Goal: Navigation & Orientation: Find specific page/section

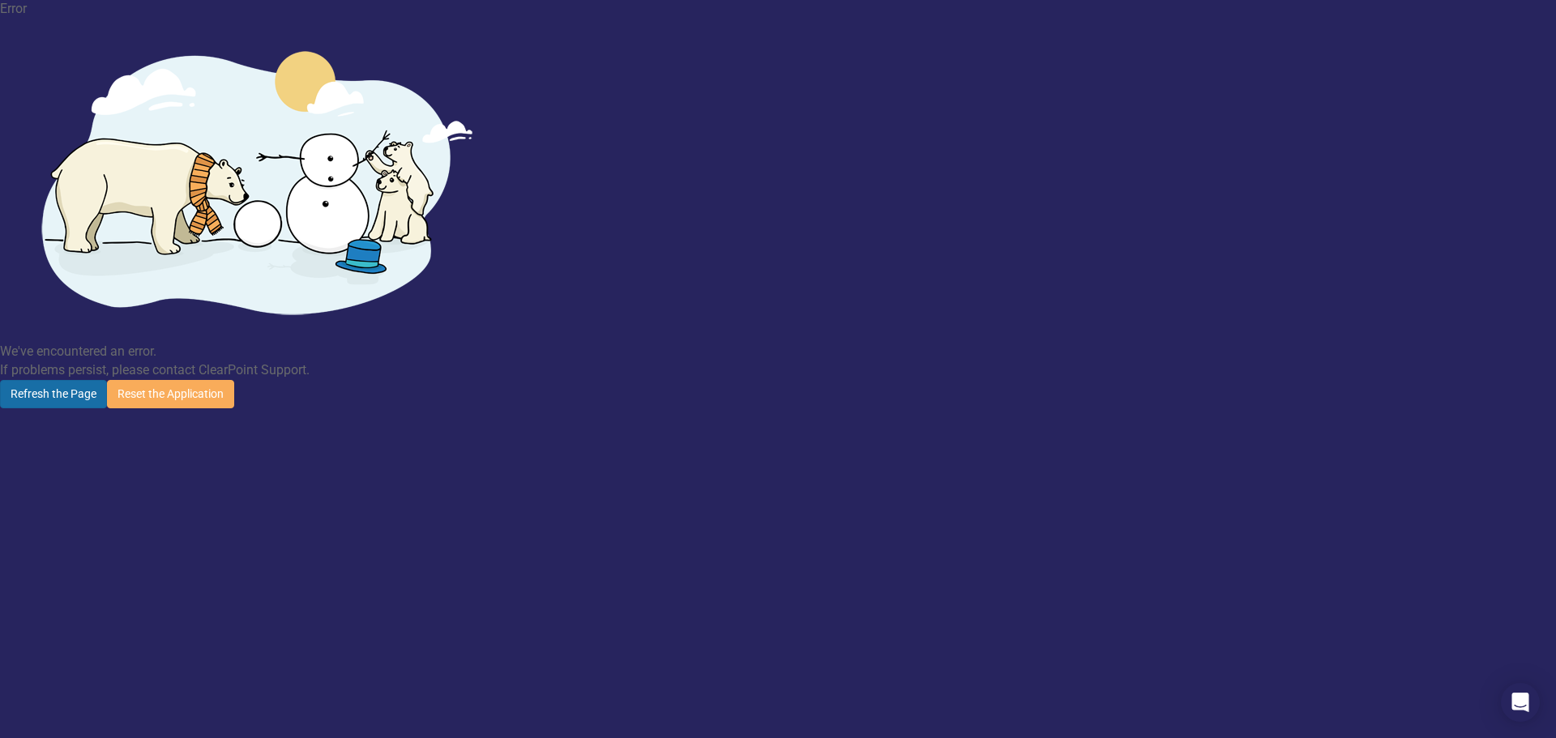
click at [107, 380] on button "Refresh the Page" at bounding box center [53, 394] width 107 height 28
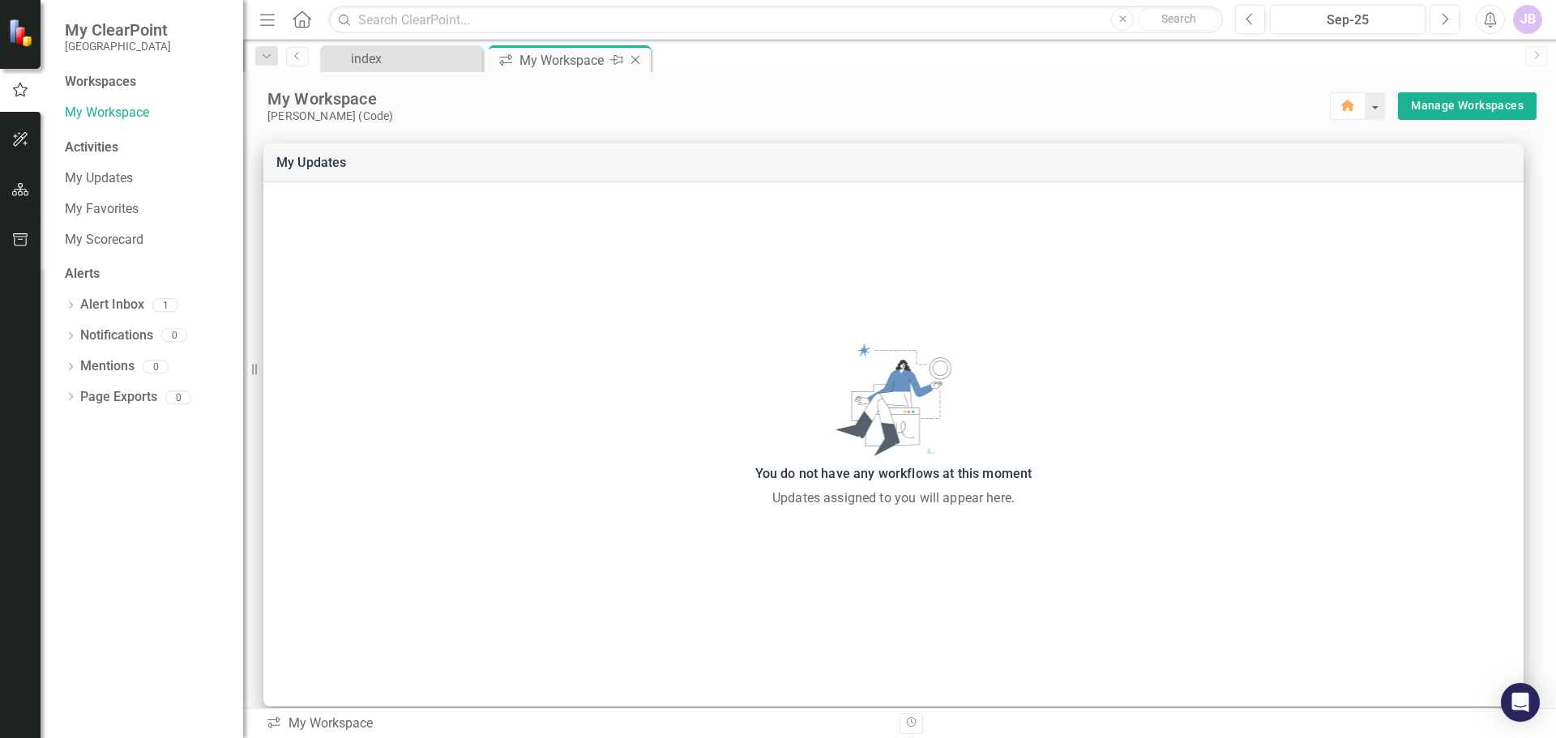
click at [537, 70] on div "icon.workspace My Workspace Pin Close" at bounding box center [570, 58] width 162 height 27
click at [541, 58] on div "My Workspace" at bounding box center [562, 60] width 87 height 20
click at [95, 231] on link "My Scorecard" at bounding box center [146, 240] width 162 height 19
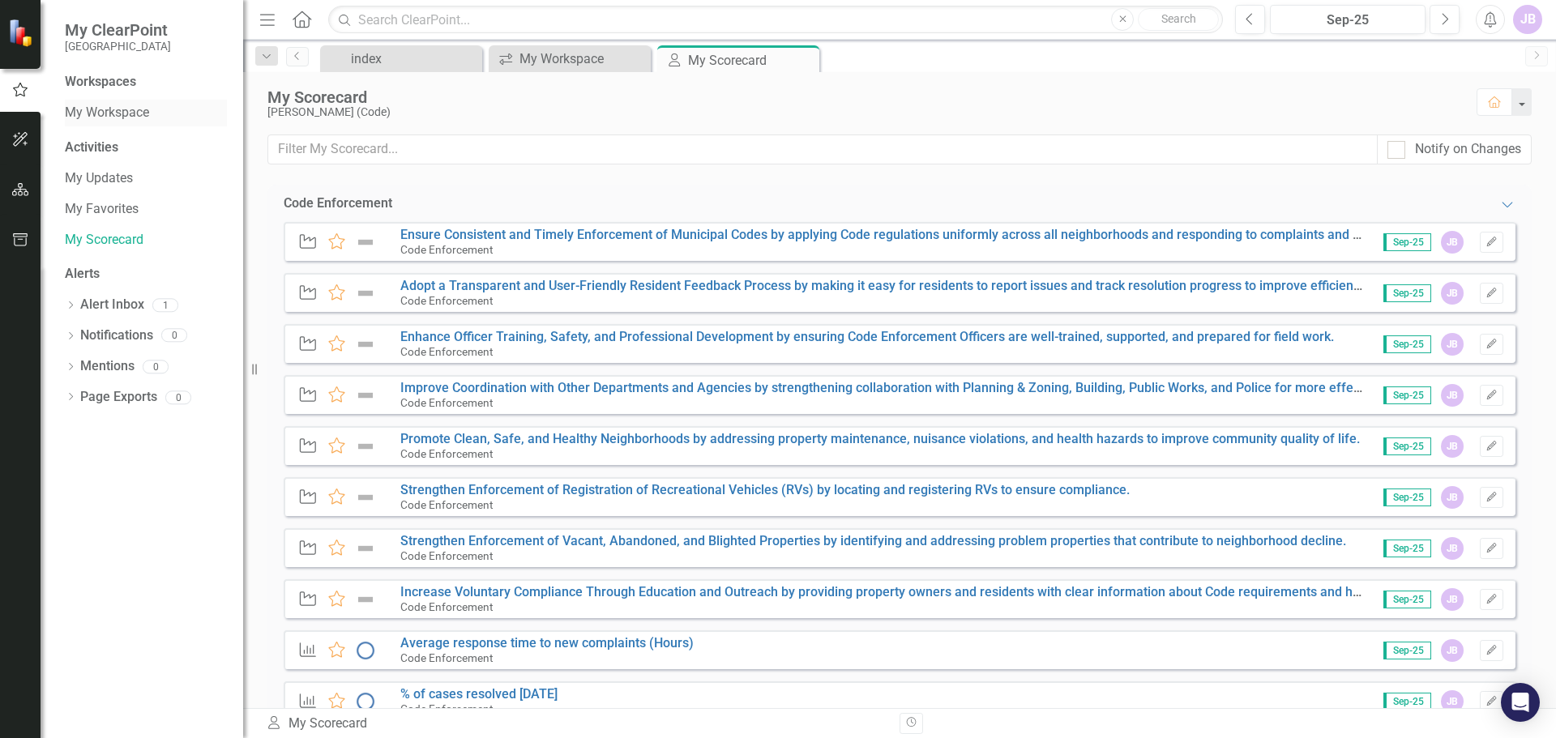
click at [123, 106] on link "My Workspace" at bounding box center [146, 113] width 162 height 19
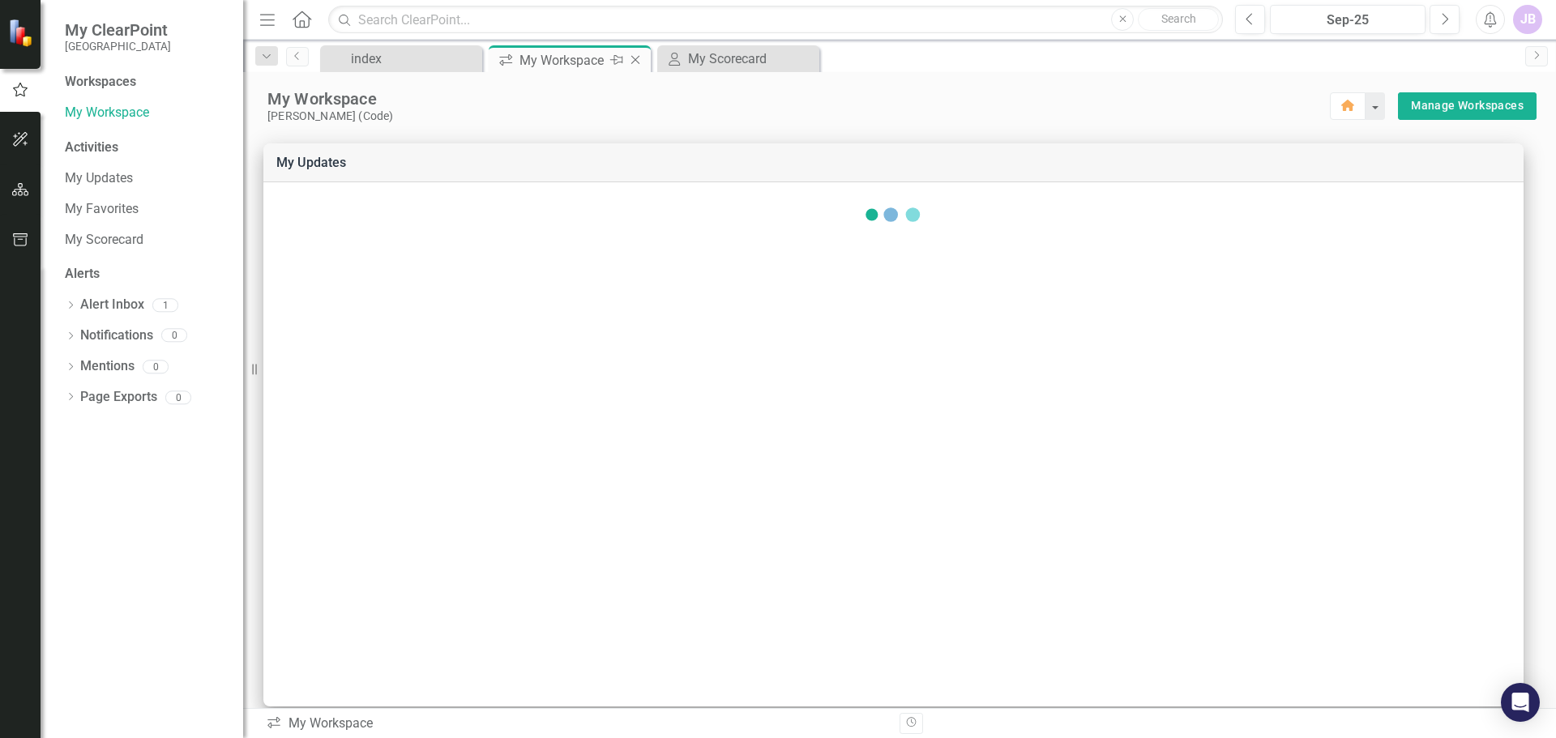
click at [570, 54] on div "My Workspace" at bounding box center [562, 60] width 87 height 20
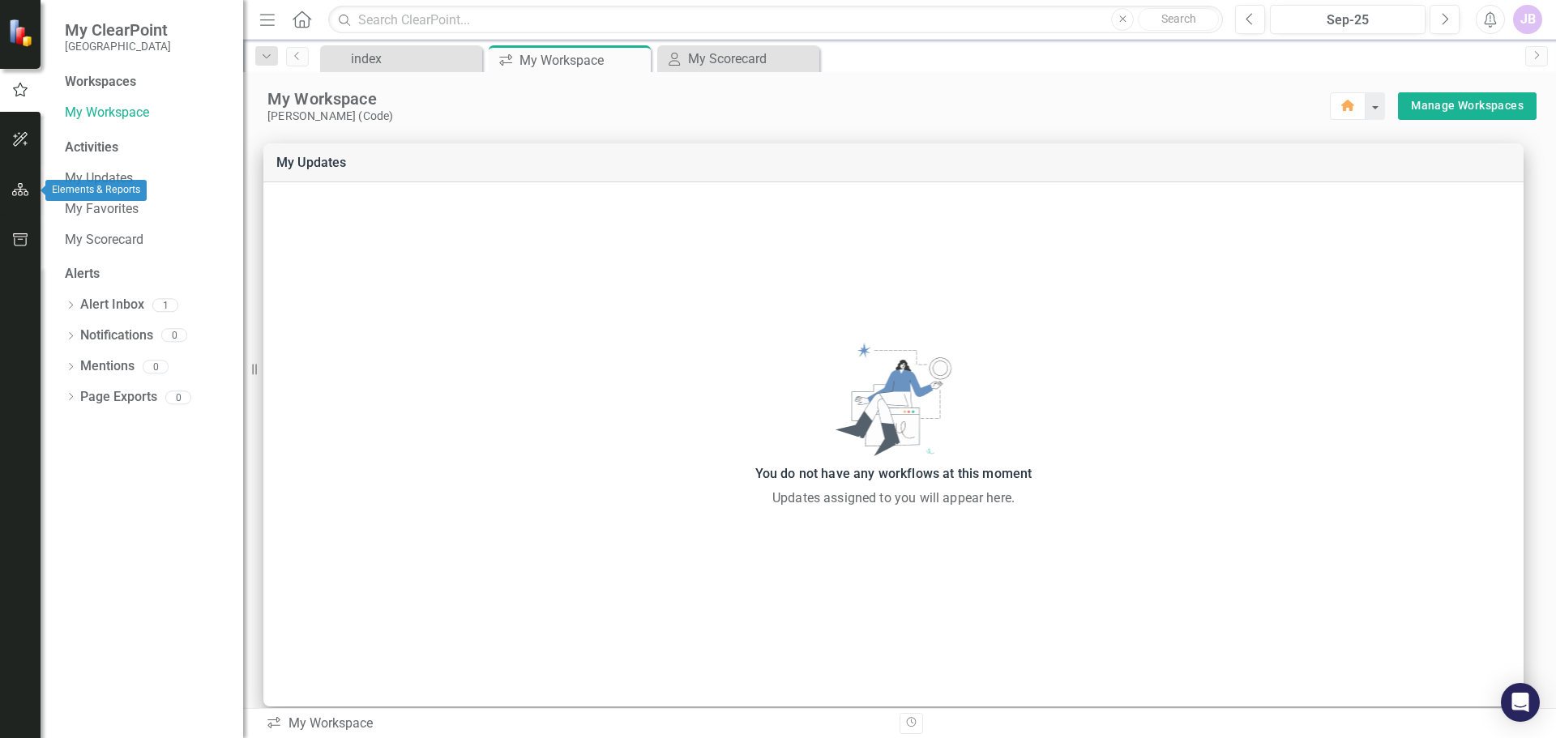
click at [19, 184] on icon "button" at bounding box center [20, 189] width 17 height 13
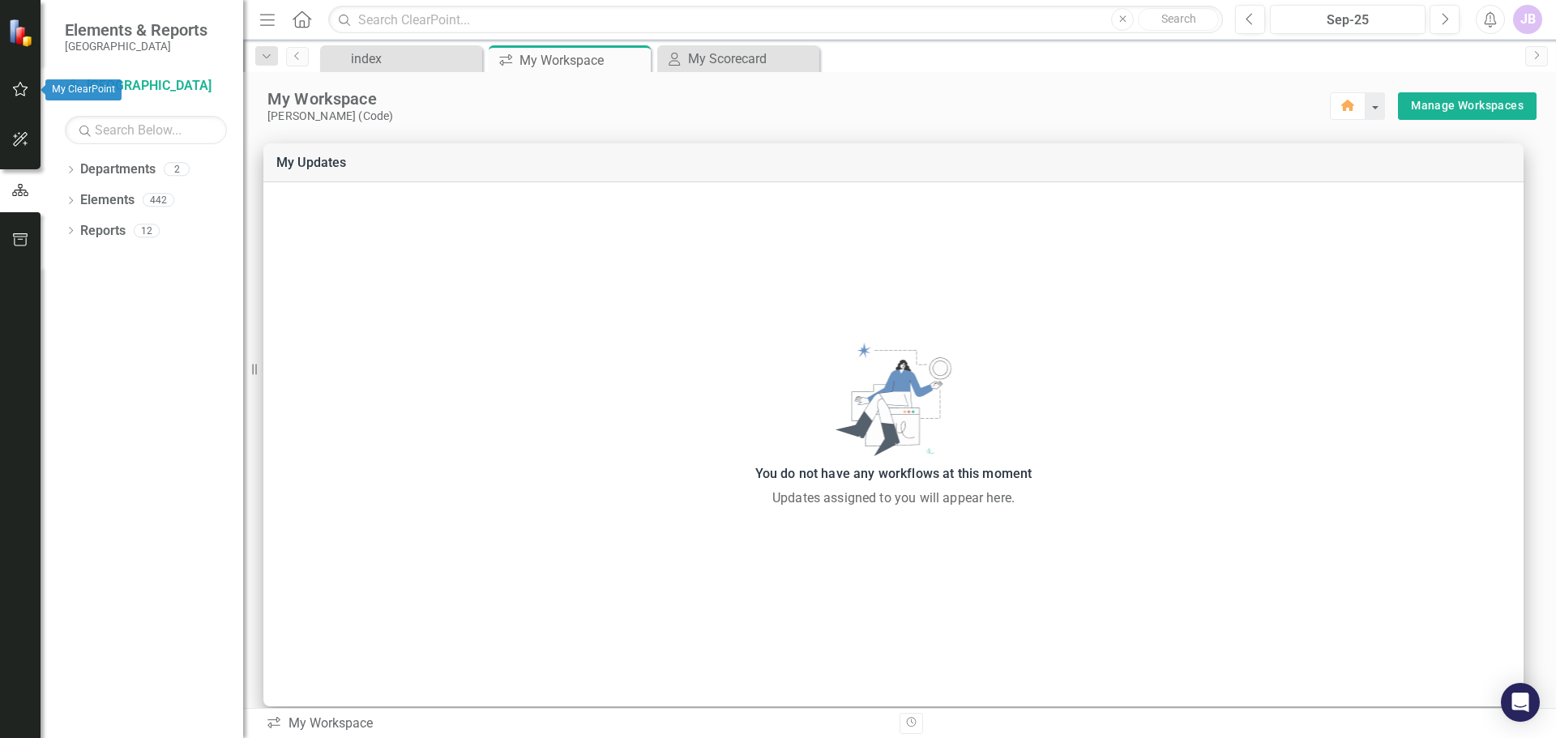
click at [12, 88] on icon "button" at bounding box center [20, 89] width 17 height 13
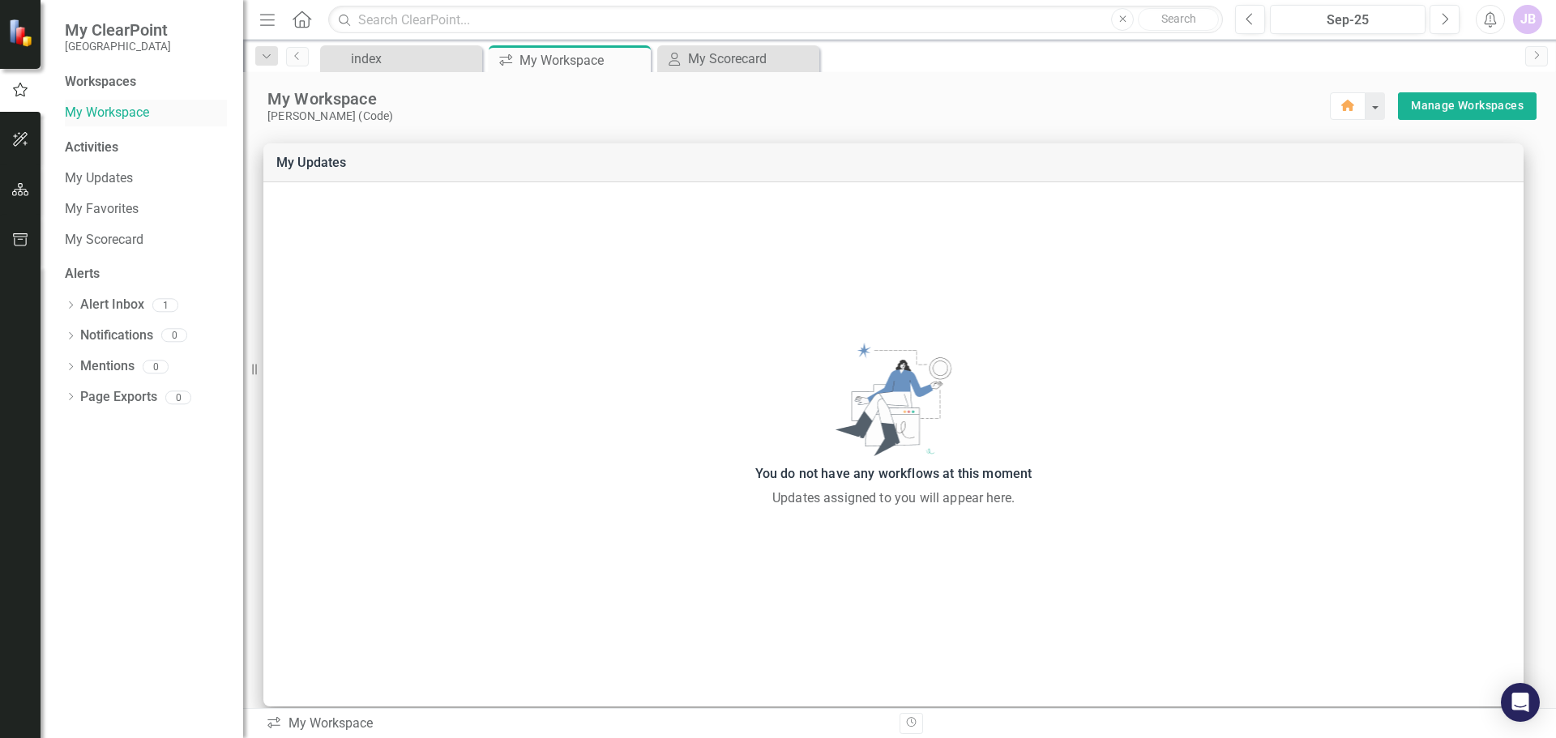
click at [126, 109] on link "My Workspace" at bounding box center [146, 113] width 162 height 19
click at [304, 19] on icon "Home" at bounding box center [301, 19] width 21 height 17
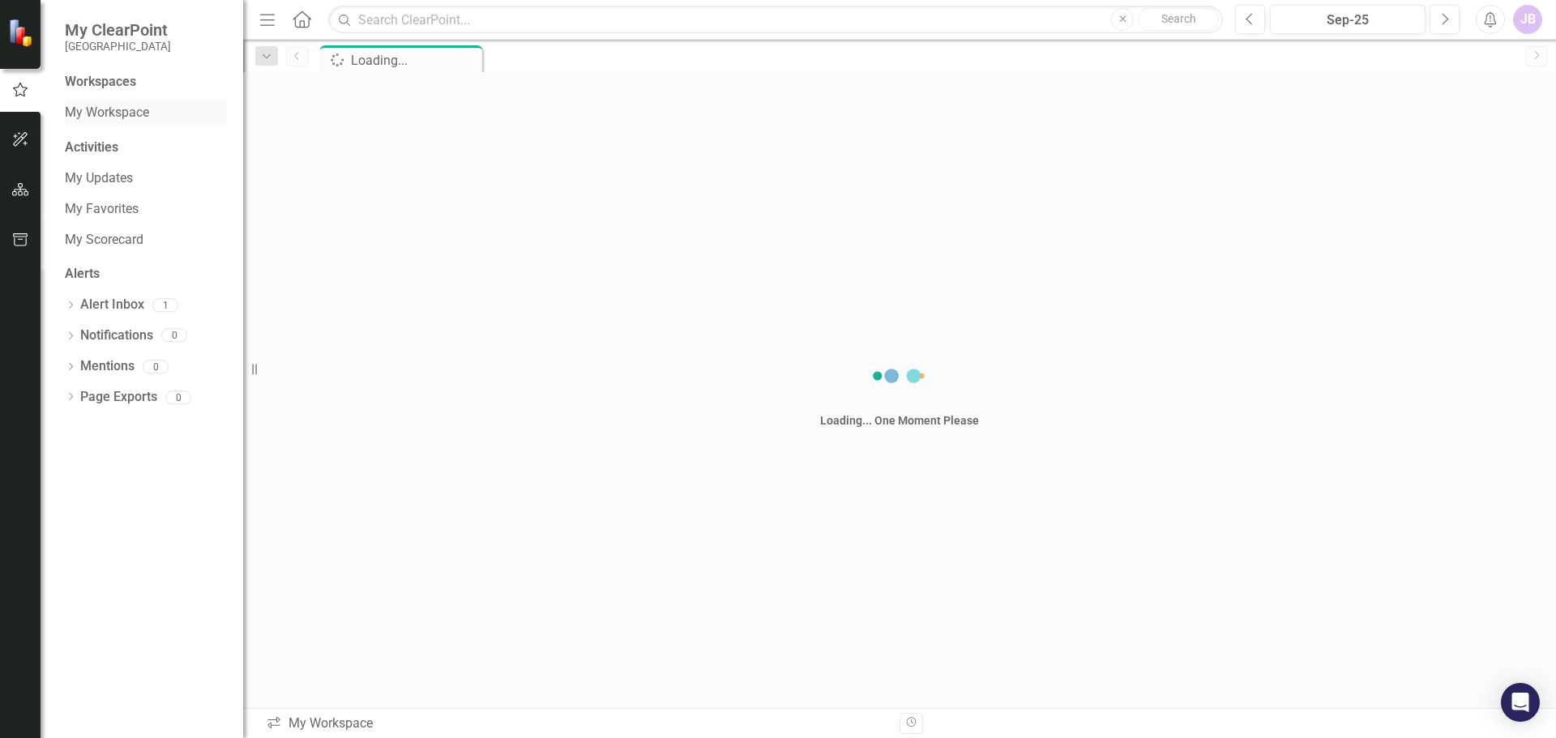
click at [133, 107] on link "My Workspace" at bounding box center [146, 113] width 162 height 19
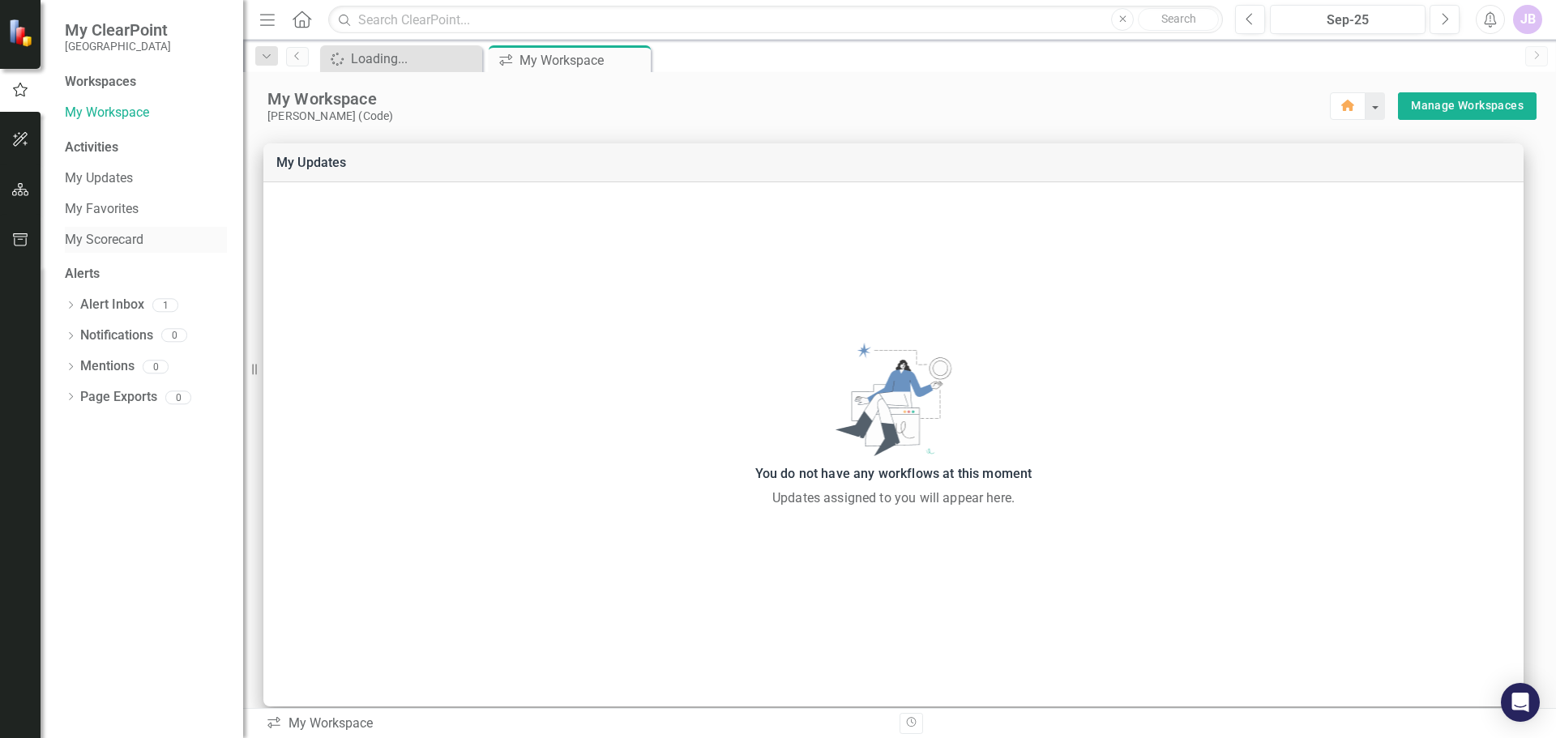
click at [93, 243] on link "My Scorecard" at bounding box center [146, 240] width 162 height 19
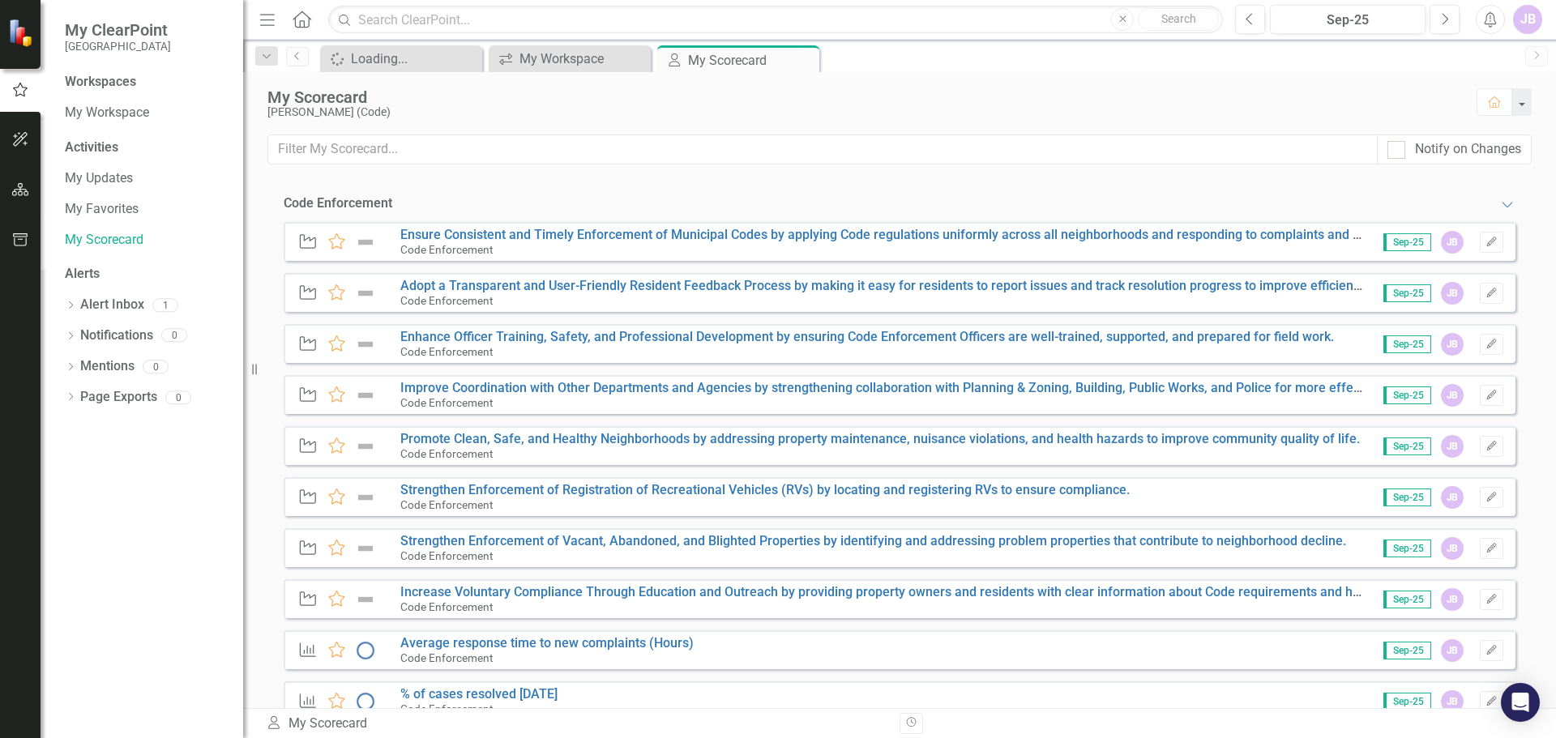
click at [307, 240] on icon "Objective" at bounding box center [307, 241] width 21 height 16
click at [500, 247] on div "Code Enforcement" at bounding box center [881, 249] width 963 height 15
click at [502, 248] on div "Code Enforcement" at bounding box center [881, 249] width 963 height 15
click at [472, 235] on link "Ensure Consistent and Timely Enforcement of Municipal Codes by applying Code re…" at bounding box center [975, 234] width 1151 height 15
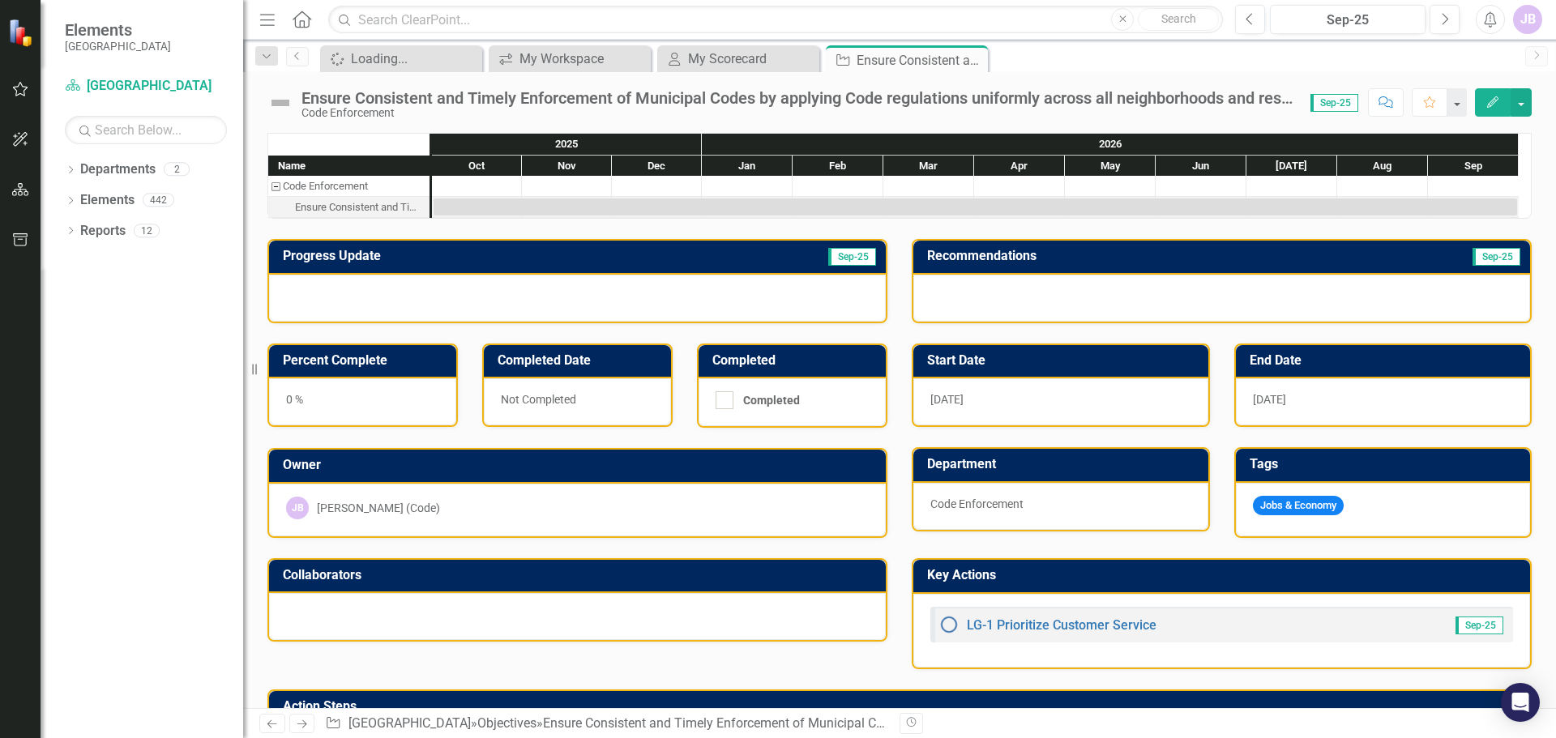
click at [1334, 100] on span "Sep-25" at bounding box center [1334, 103] width 48 height 18
click at [1333, 103] on span "Sep-25" at bounding box center [1334, 103] width 48 height 18
click at [1342, 100] on span "Sep-25" at bounding box center [1334, 103] width 48 height 18
click at [374, 207] on div "Ensure Consistent and Timely Enforcement of Municipal Codes by applying Code re…" at bounding box center [360, 207] width 130 height 21
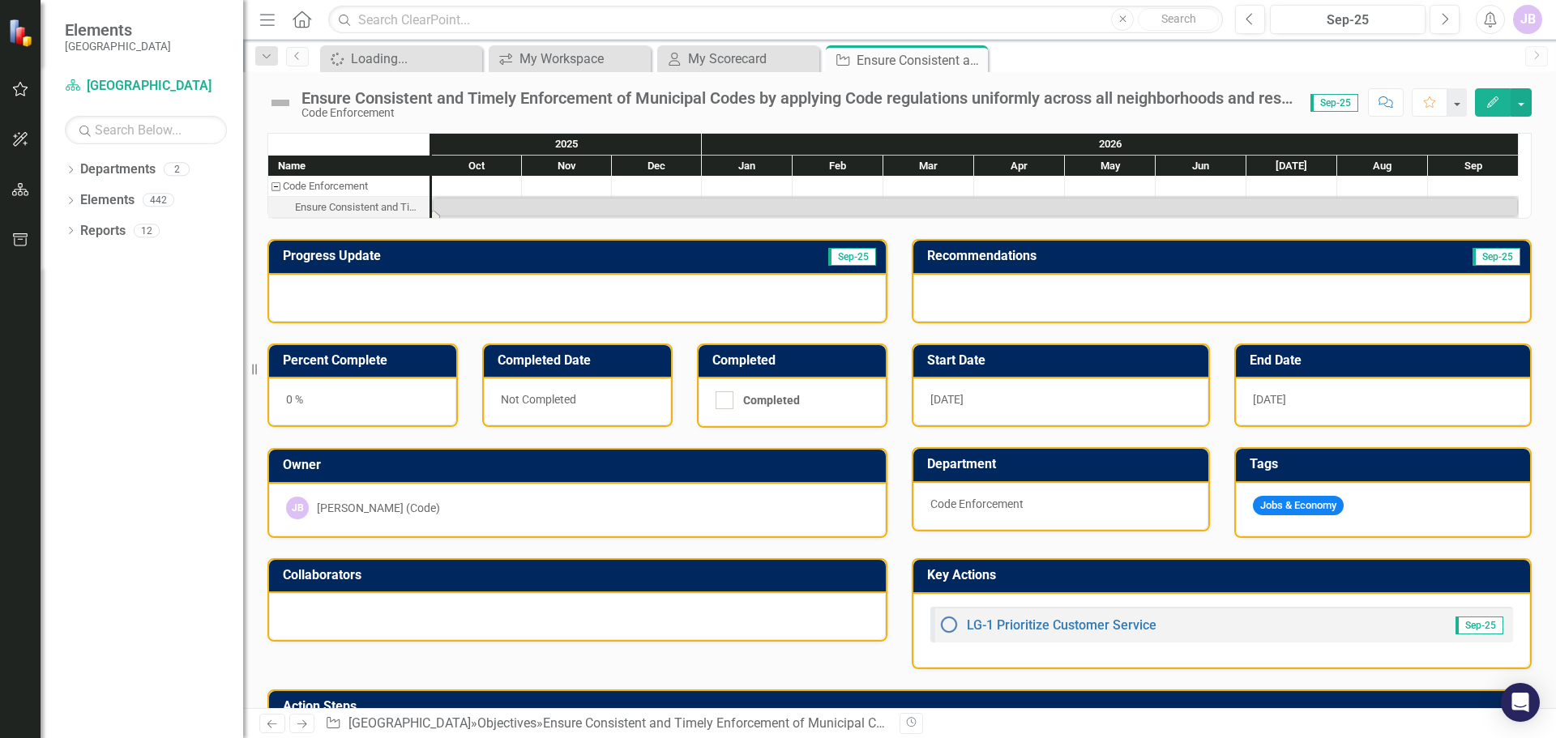
click at [374, 207] on div "Ensure Consistent and Timely Enforcement of Municipal Codes by applying Code re…" at bounding box center [360, 207] width 130 height 21
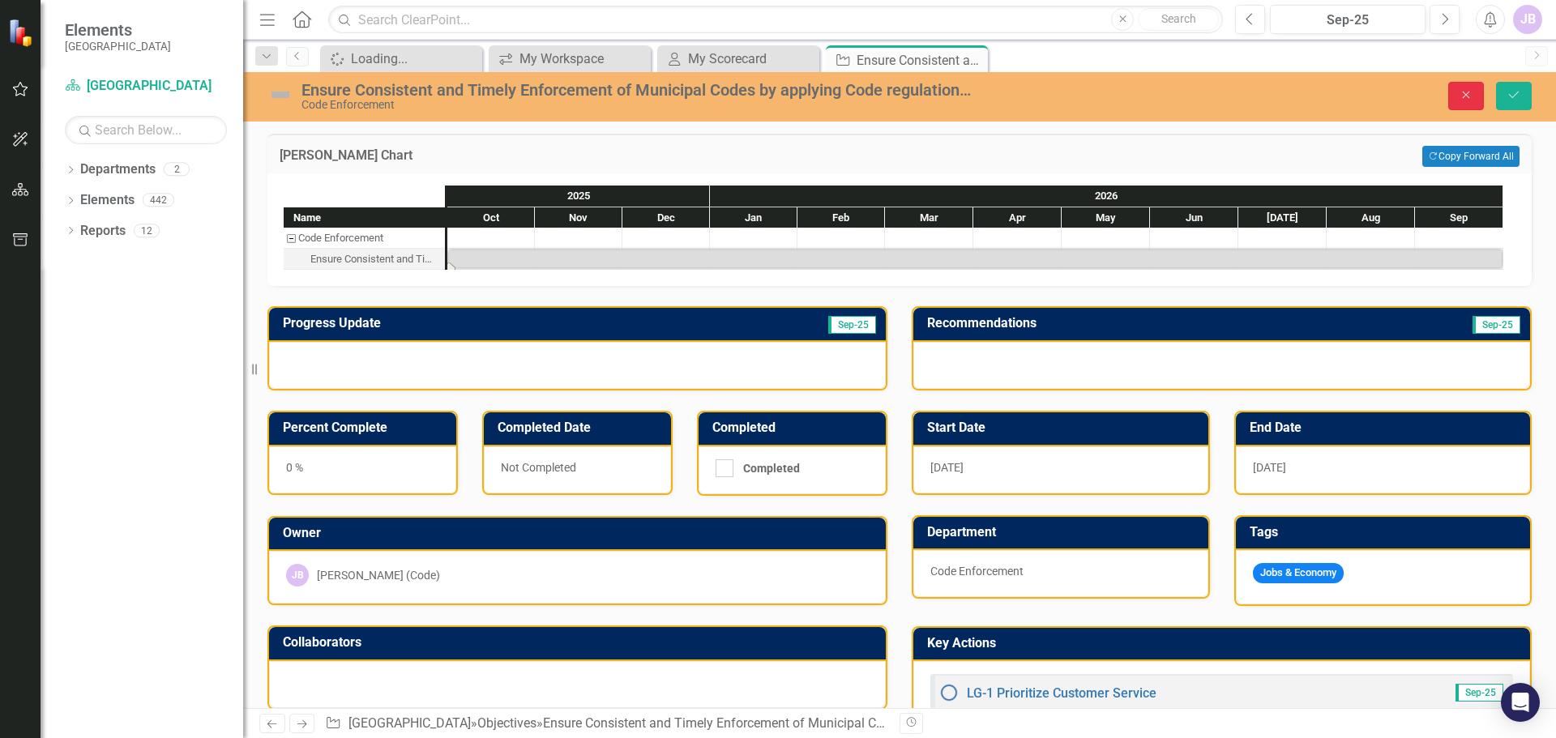
click at [1462, 92] on icon "Close" at bounding box center [1465, 94] width 15 height 11
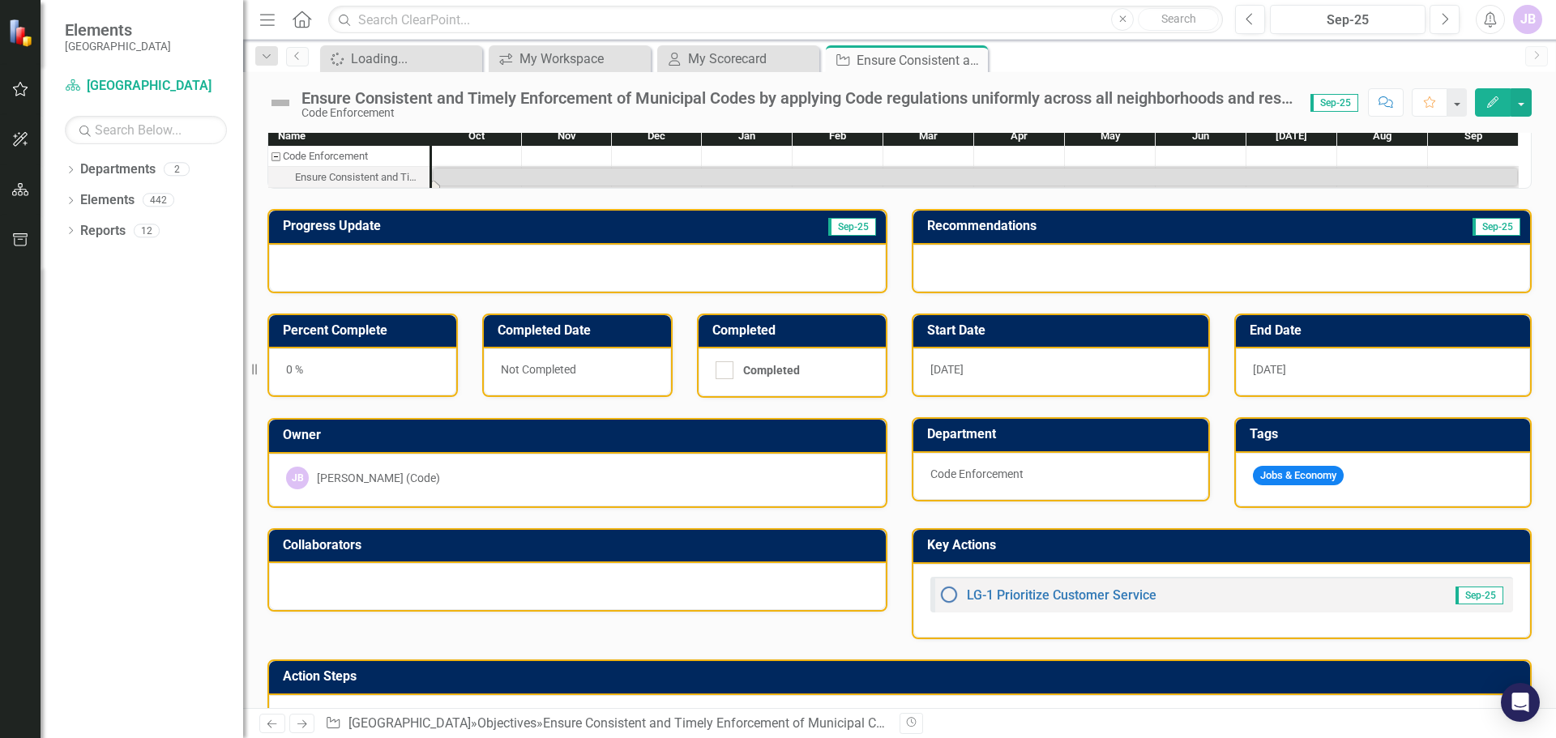
scroll to position [2, 0]
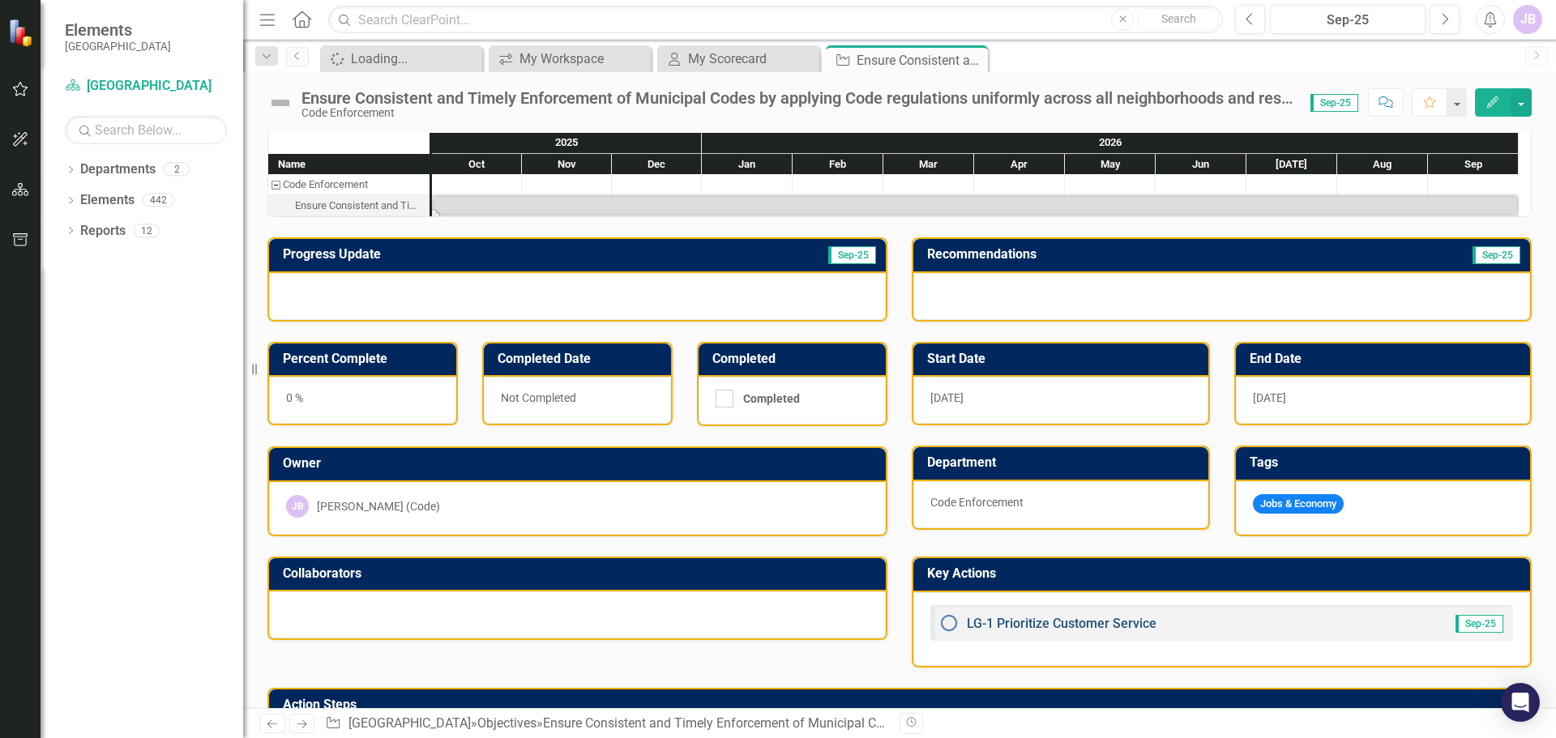
click at [1052, 627] on link "LG-1 Prioritize Customer Service" at bounding box center [1062, 623] width 190 height 15
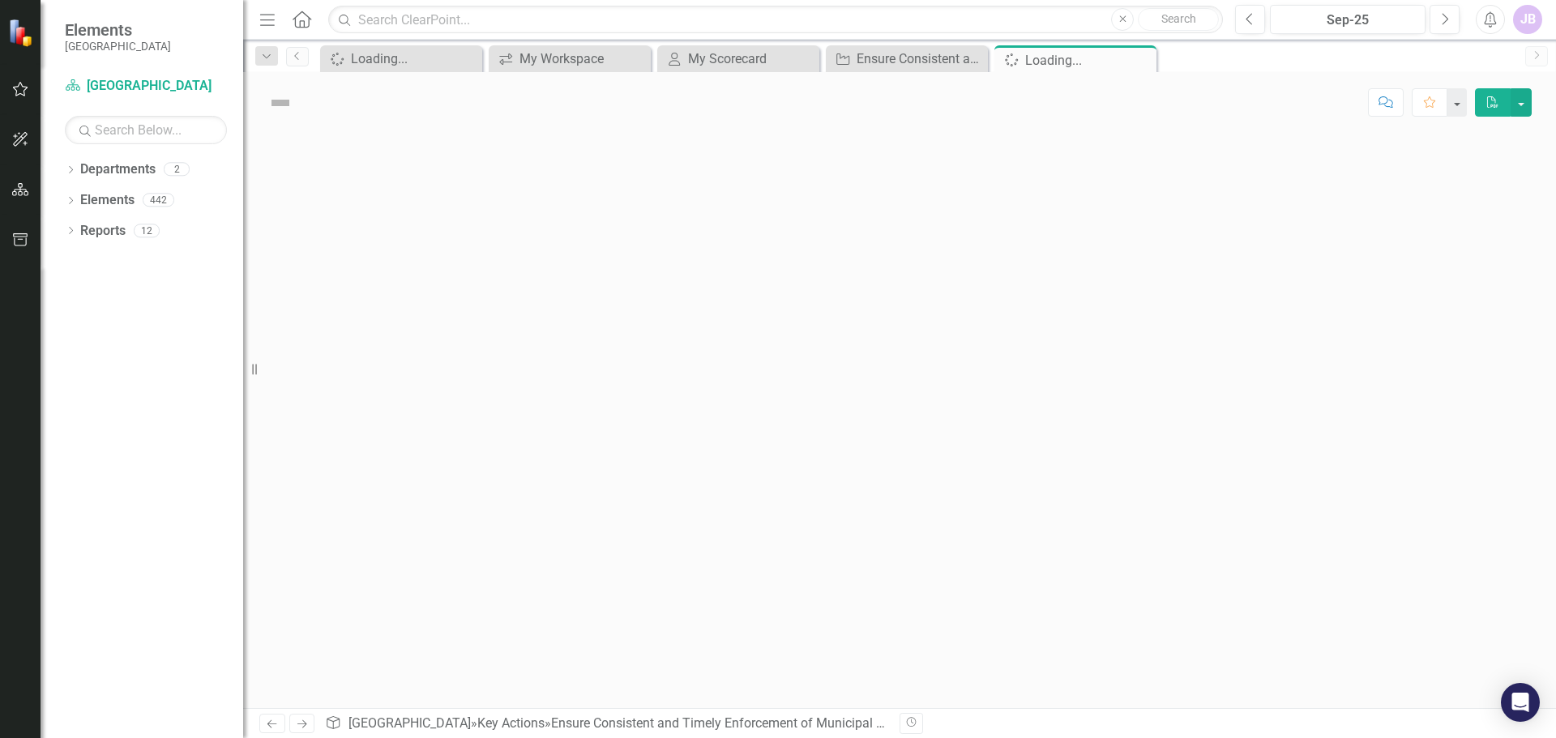
click at [1052, 627] on div at bounding box center [899, 420] width 1313 height 575
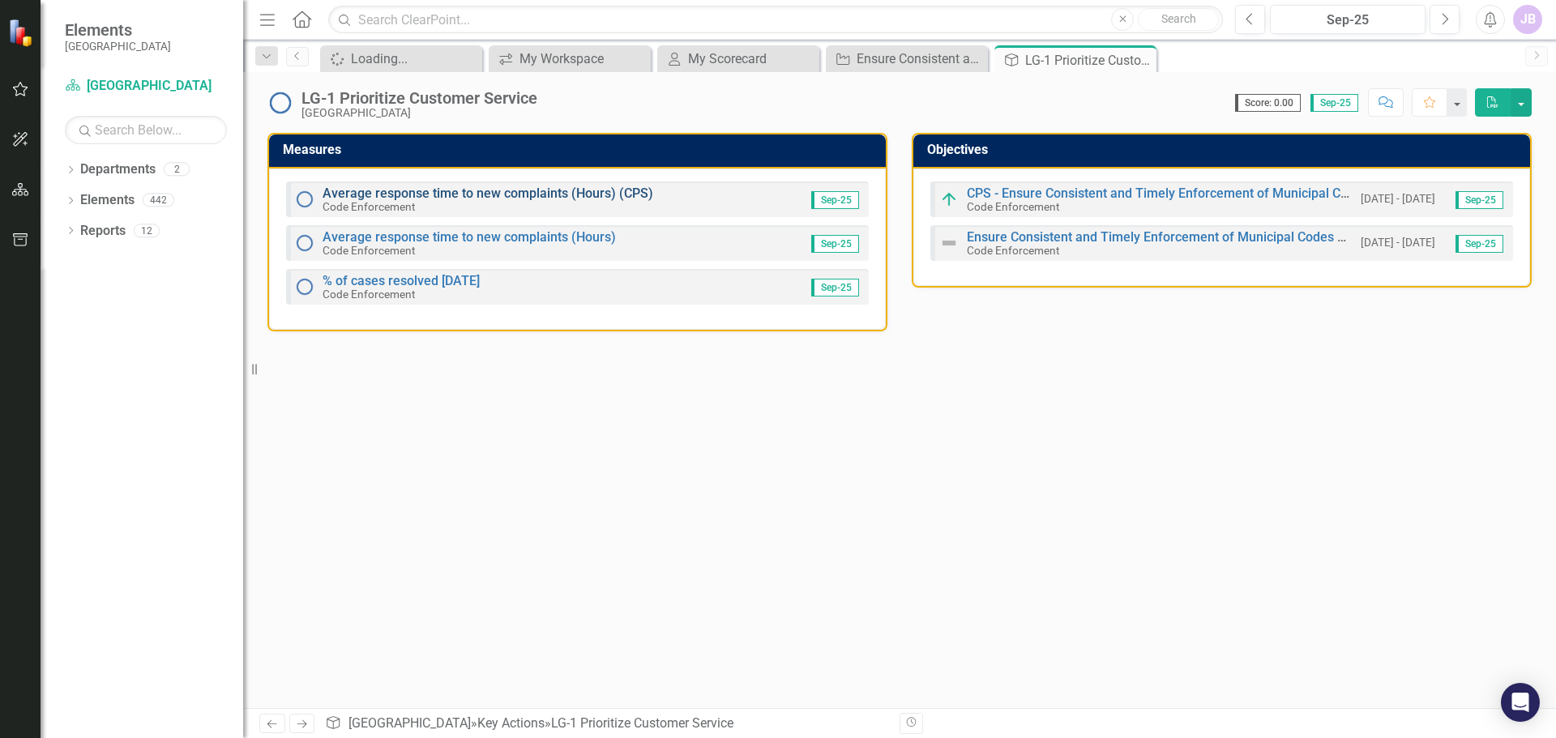
click at [508, 201] on link "Average response time to new complaints (Hours) (CPS)" at bounding box center [487, 193] width 331 height 15
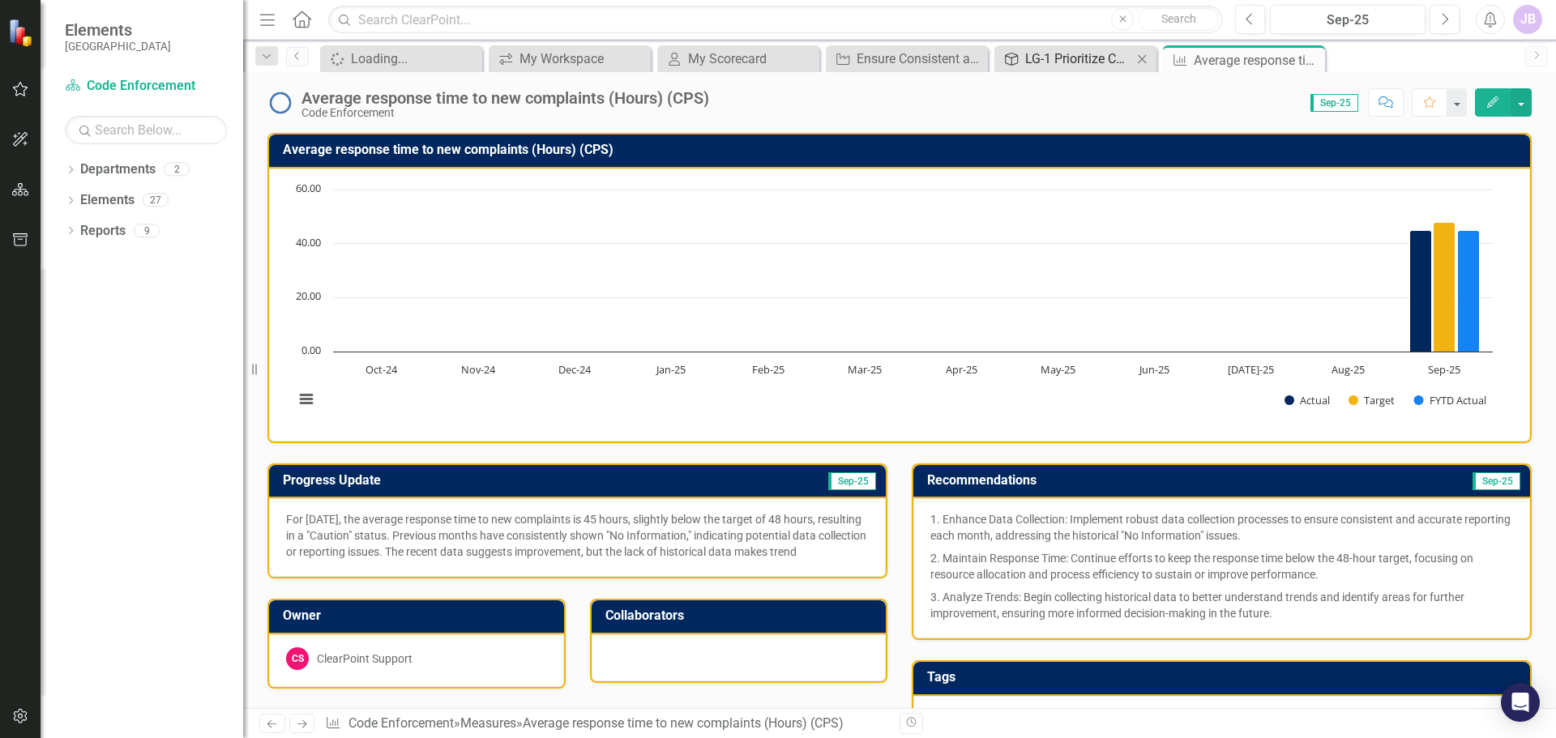
click at [1091, 58] on div "LG-1 Prioritize Customer Service" at bounding box center [1078, 59] width 107 height 20
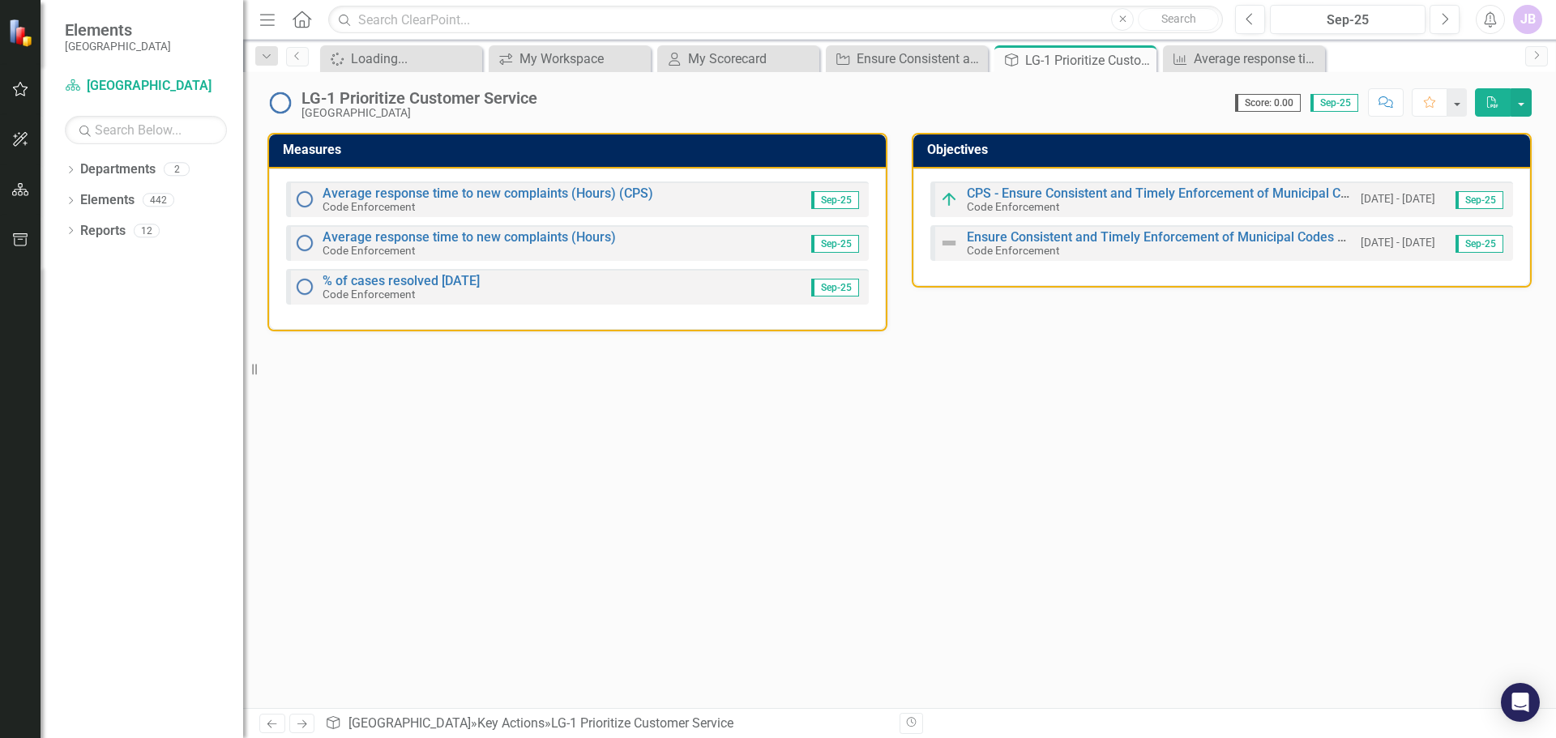
click at [424, 292] on div "% of cases resolved within 30 days Code Enforcement" at bounding box center [400, 288] width 157 height 26
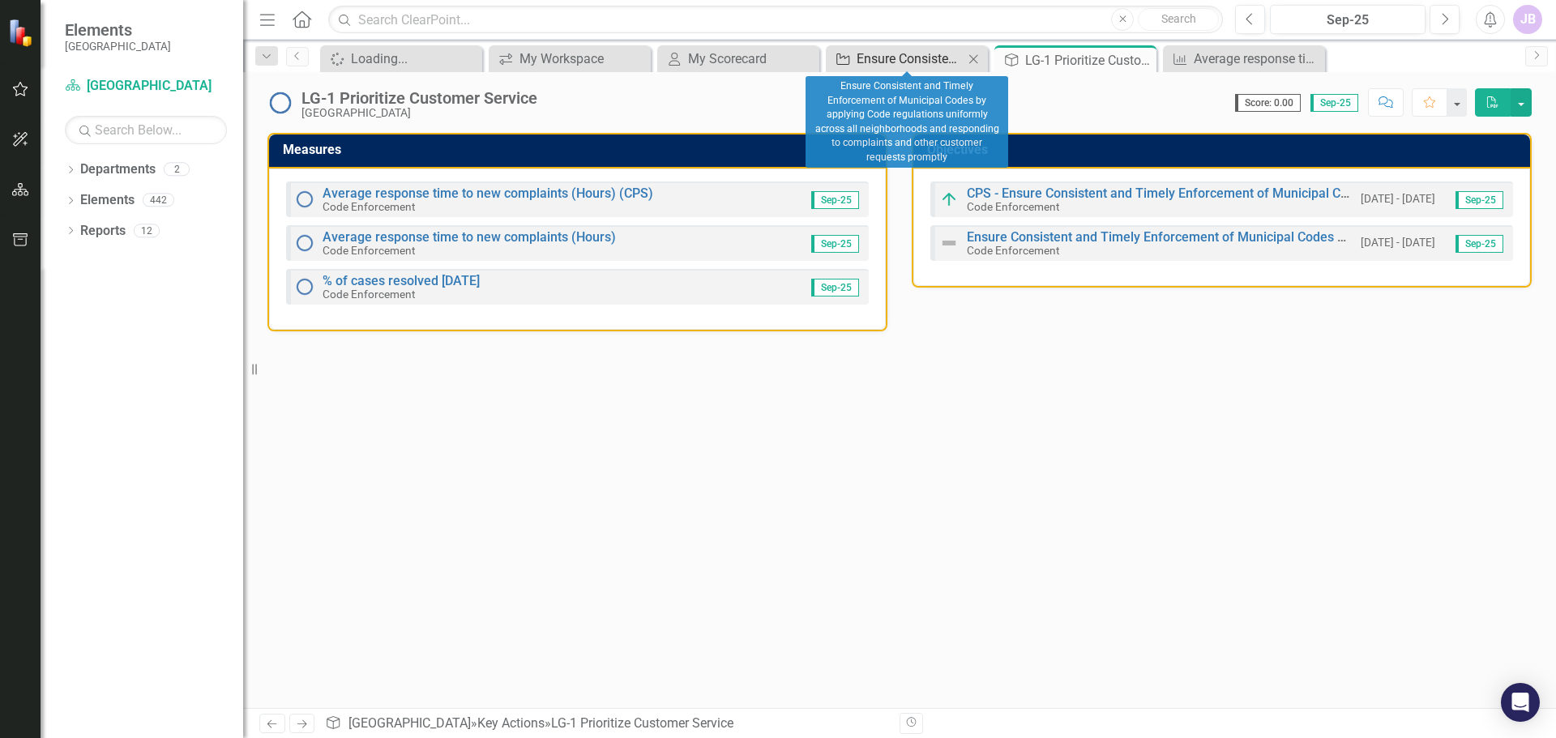
click at [918, 56] on div "Ensure Consistent and Timely Enforcement of Municipal Codes by applying Code re…" at bounding box center [909, 59] width 107 height 20
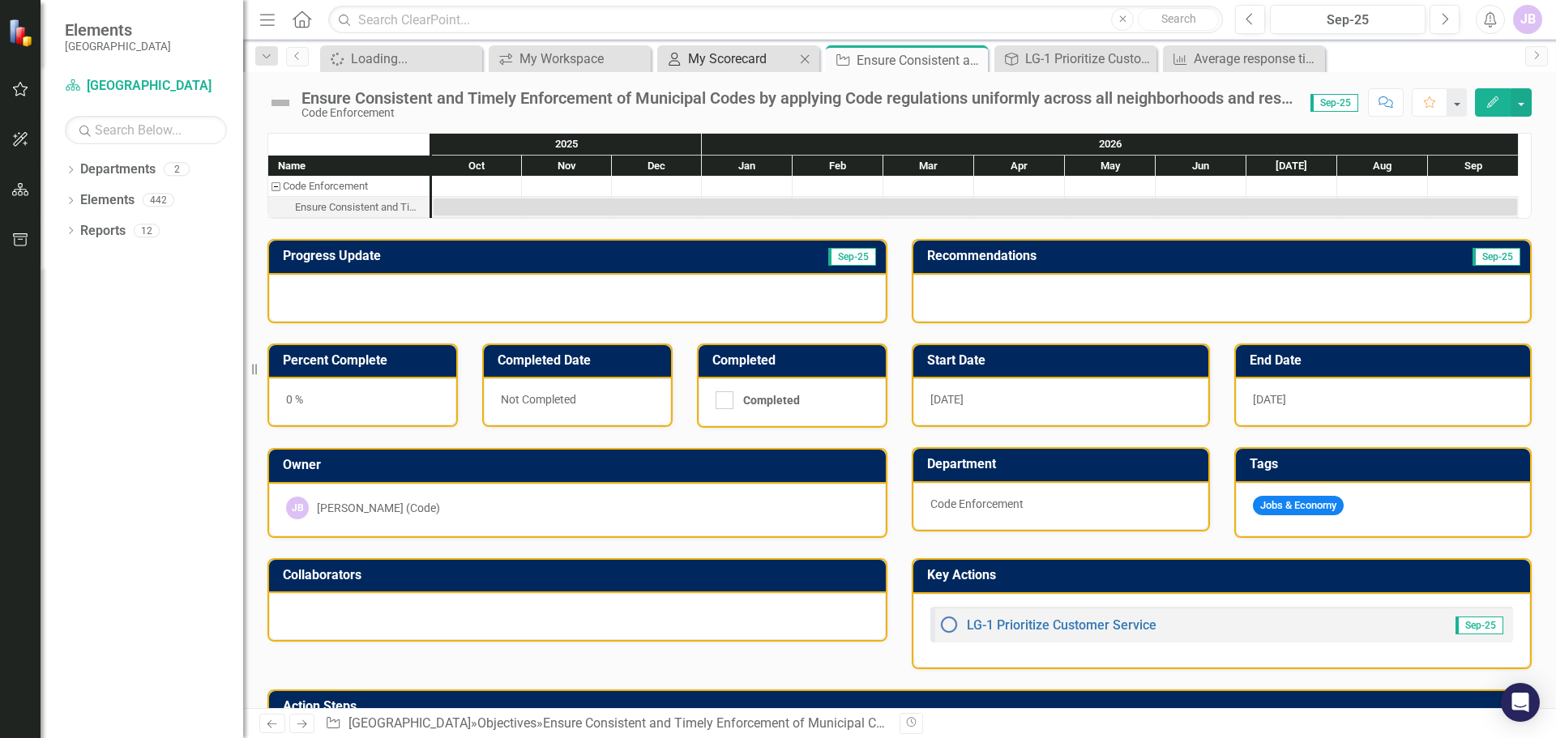
click at [757, 67] on div "My Scorecard" at bounding box center [741, 59] width 107 height 20
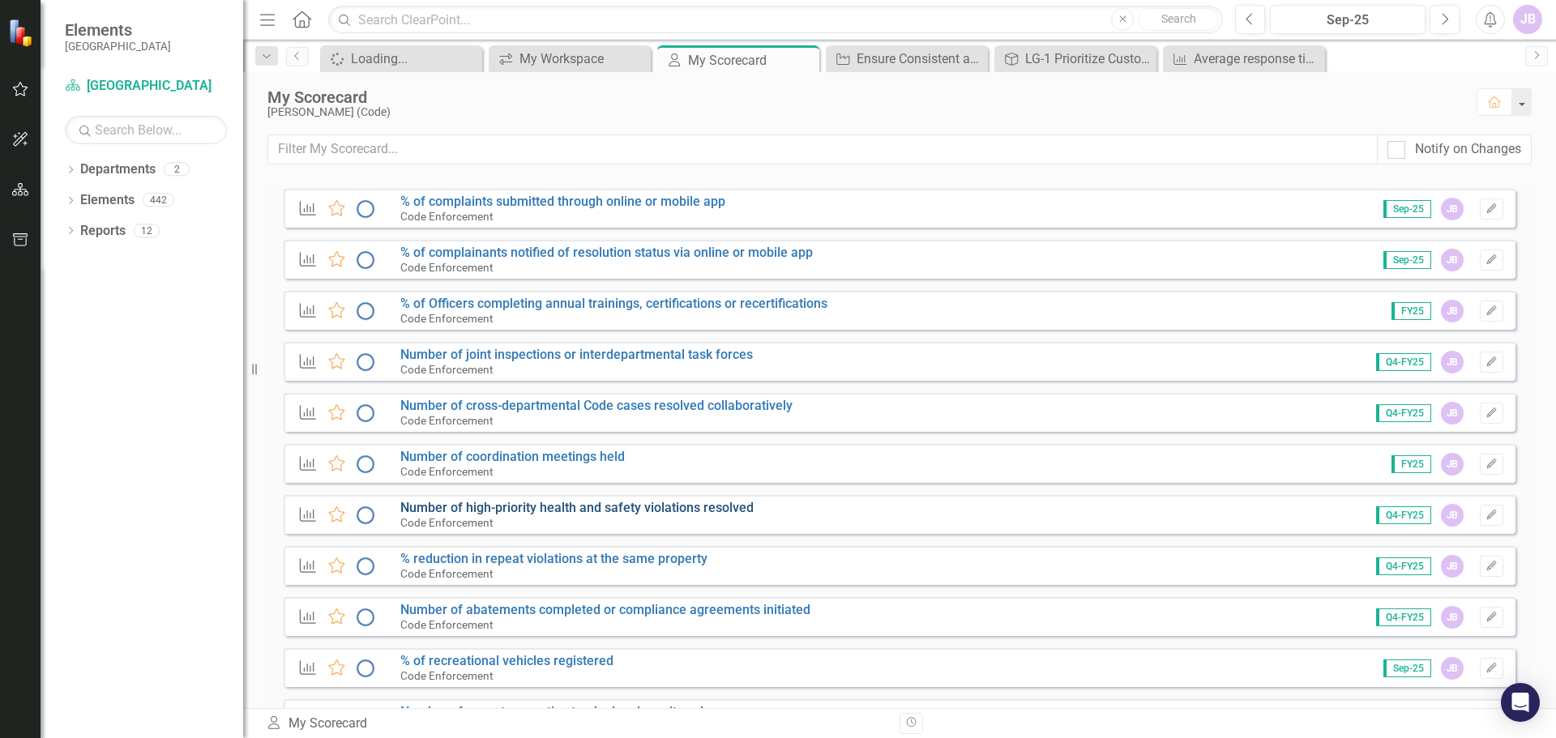
scroll to position [648, 0]
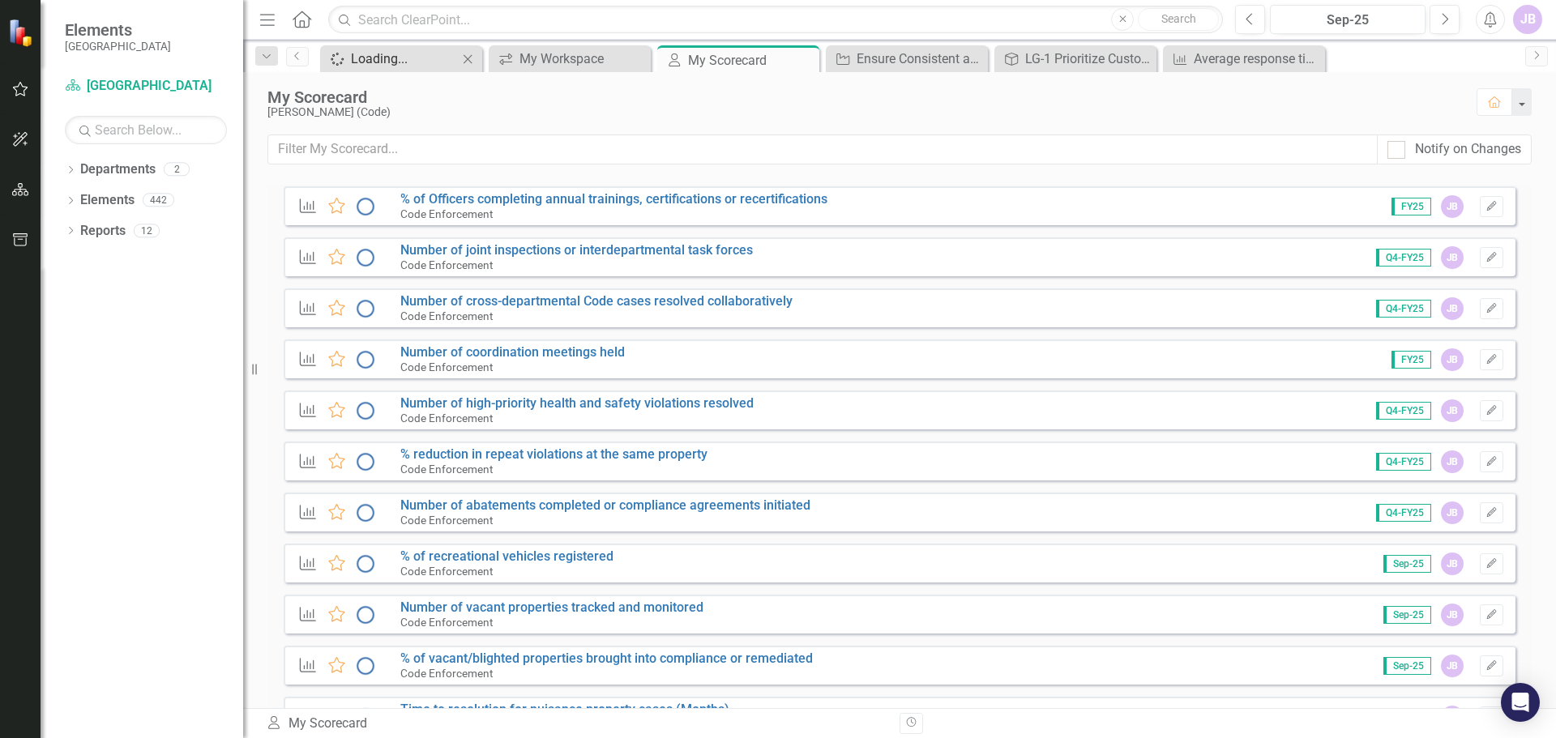
click at [369, 57] on div "Loading..." at bounding box center [404, 59] width 107 height 20
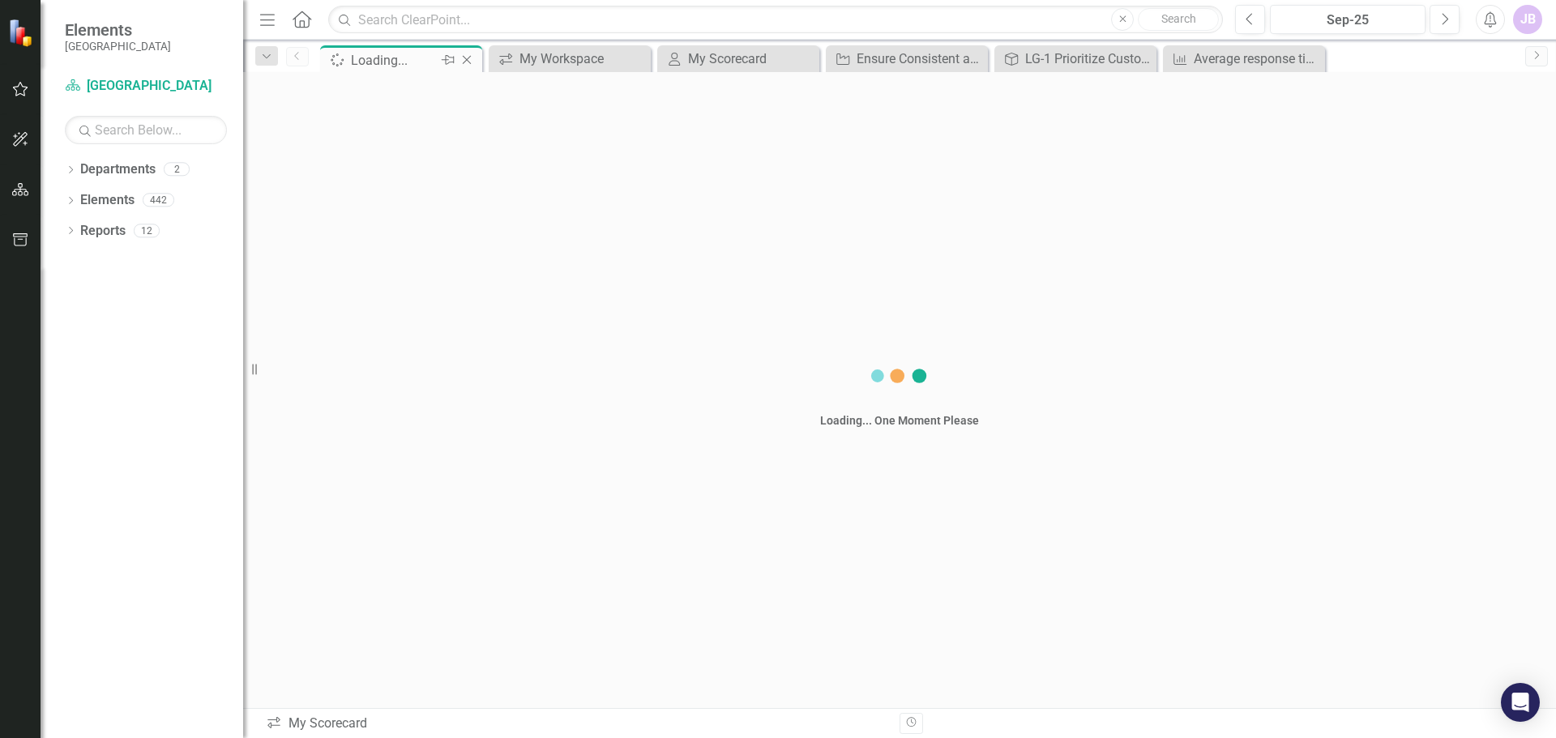
click at [301, 24] on icon "Home" at bounding box center [301, 19] width 21 height 17
